Goal: Find specific page/section: Find specific page/section

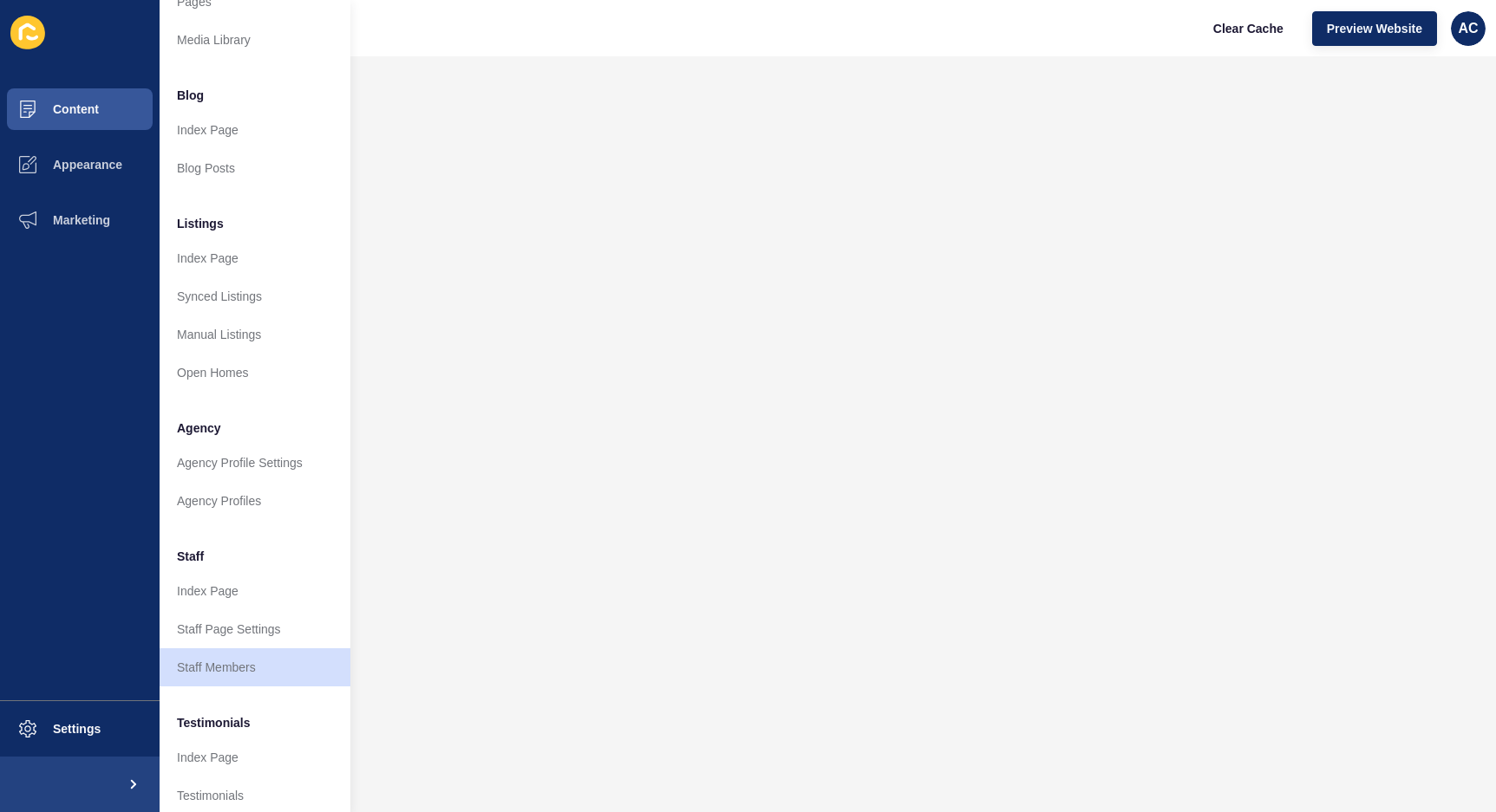
scroll to position [77, 0]
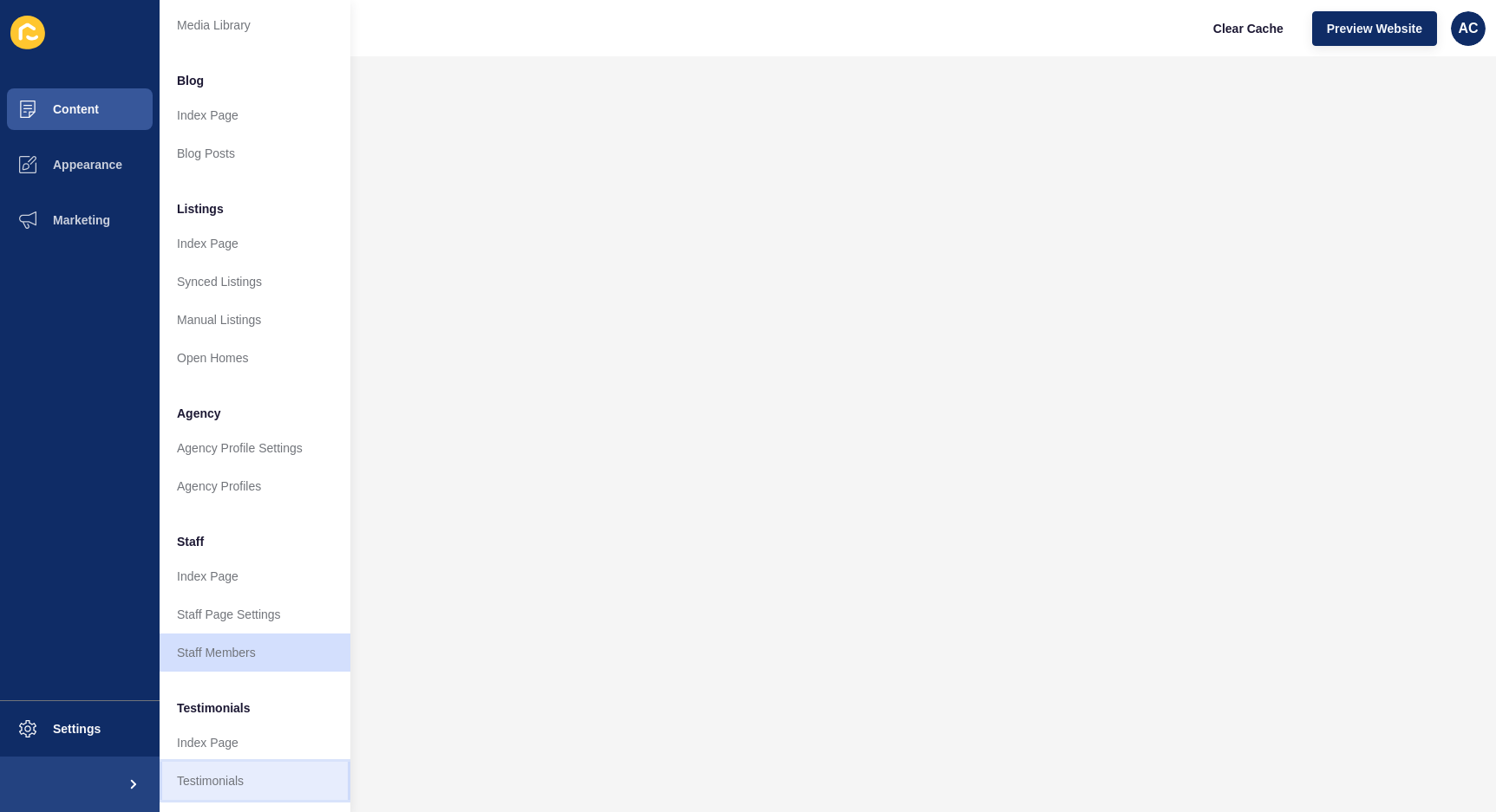
click at [194, 771] on link "Testimonials" at bounding box center [255, 781] width 191 height 38
